Goal: Navigation & Orientation: Find specific page/section

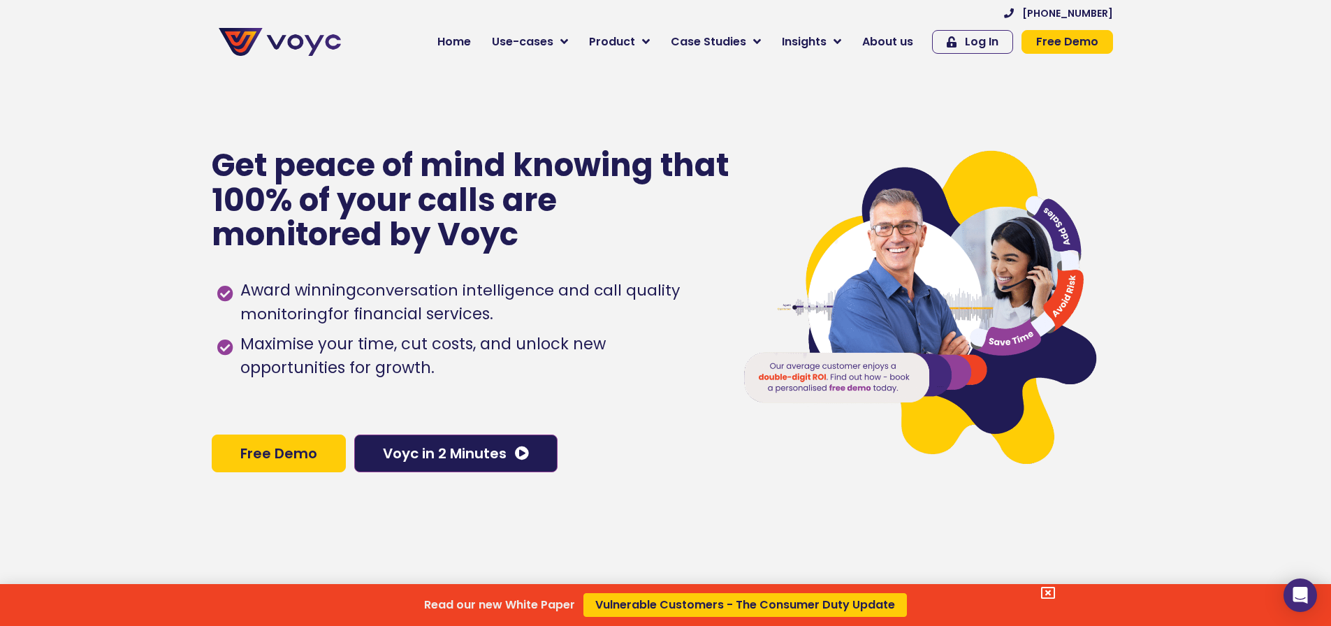
click at [895, 46] on div "Read our new White Paper Vulnerable Customers - The Consumer Duty Update" at bounding box center [665, 313] width 1331 height 626
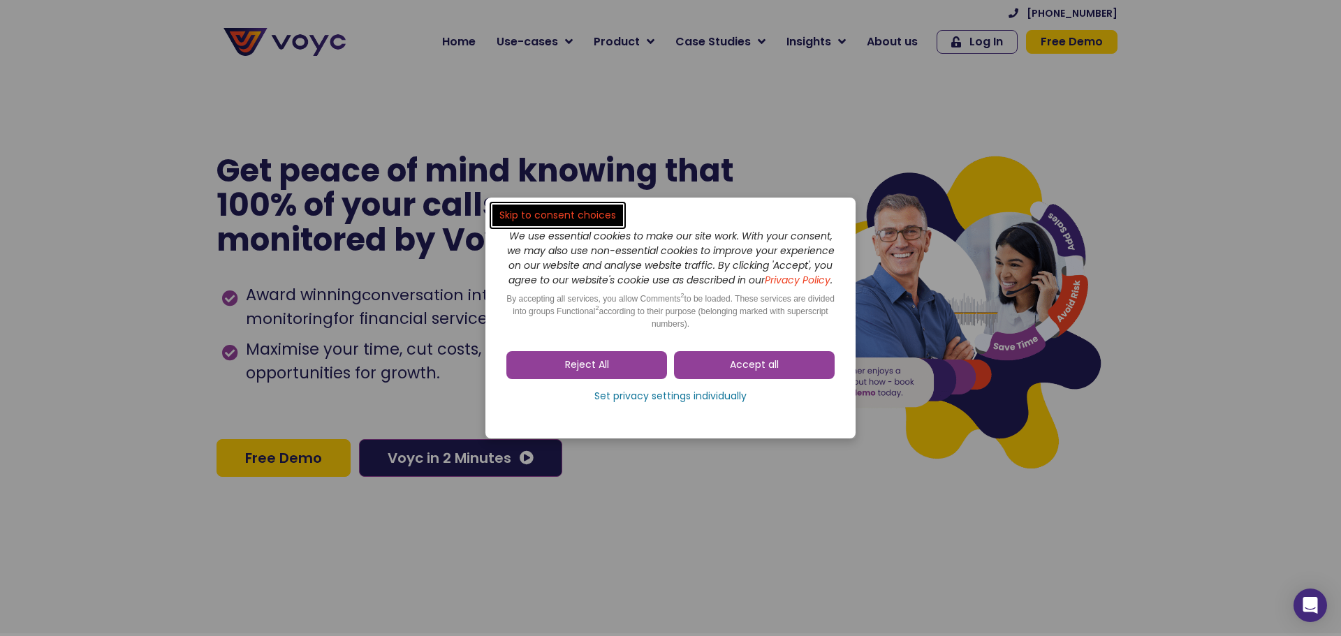
drag, startPoint x: 718, startPoint y: 380, endPoint x: 701, endPoint y: 347, distance: 36.9
click at [718, 379] on link "Accept all" at bounding box center [754, 365] width 161 height 28
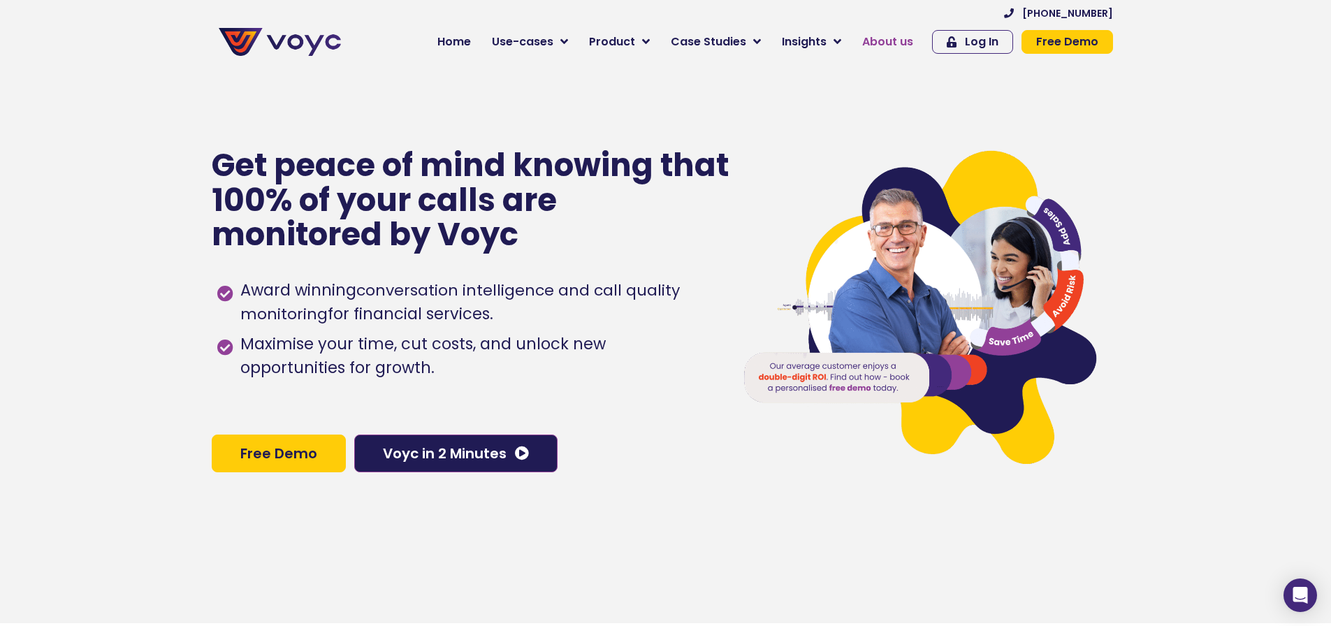
click at [888, 42] on span "About us" at bounding box center [887, 42] width 51 height 17
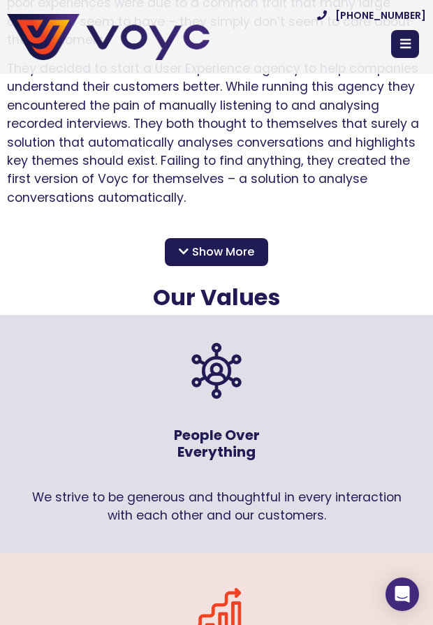
scroll to position [1537, 0]
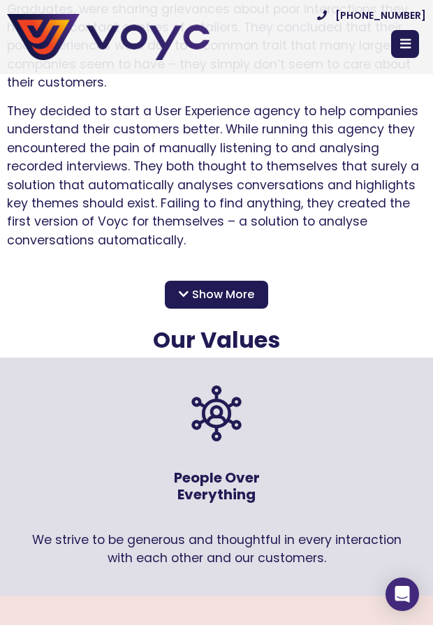
click at [228, 286] on span "Show More" at bounding box center [223, 294] width 62 height 17
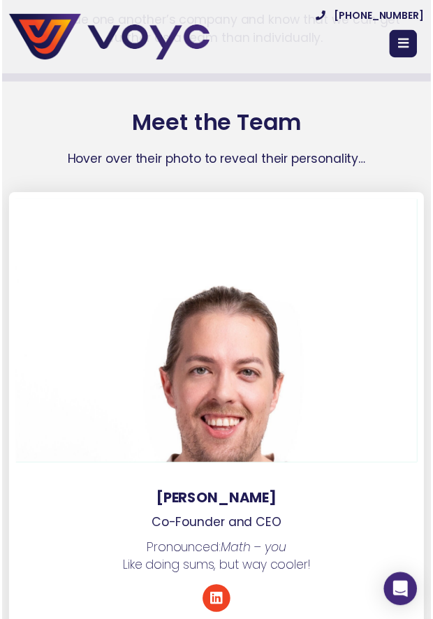
scroll to position [3773, 0]
